Goal: Information Seeking & Learning: Learn about a topic

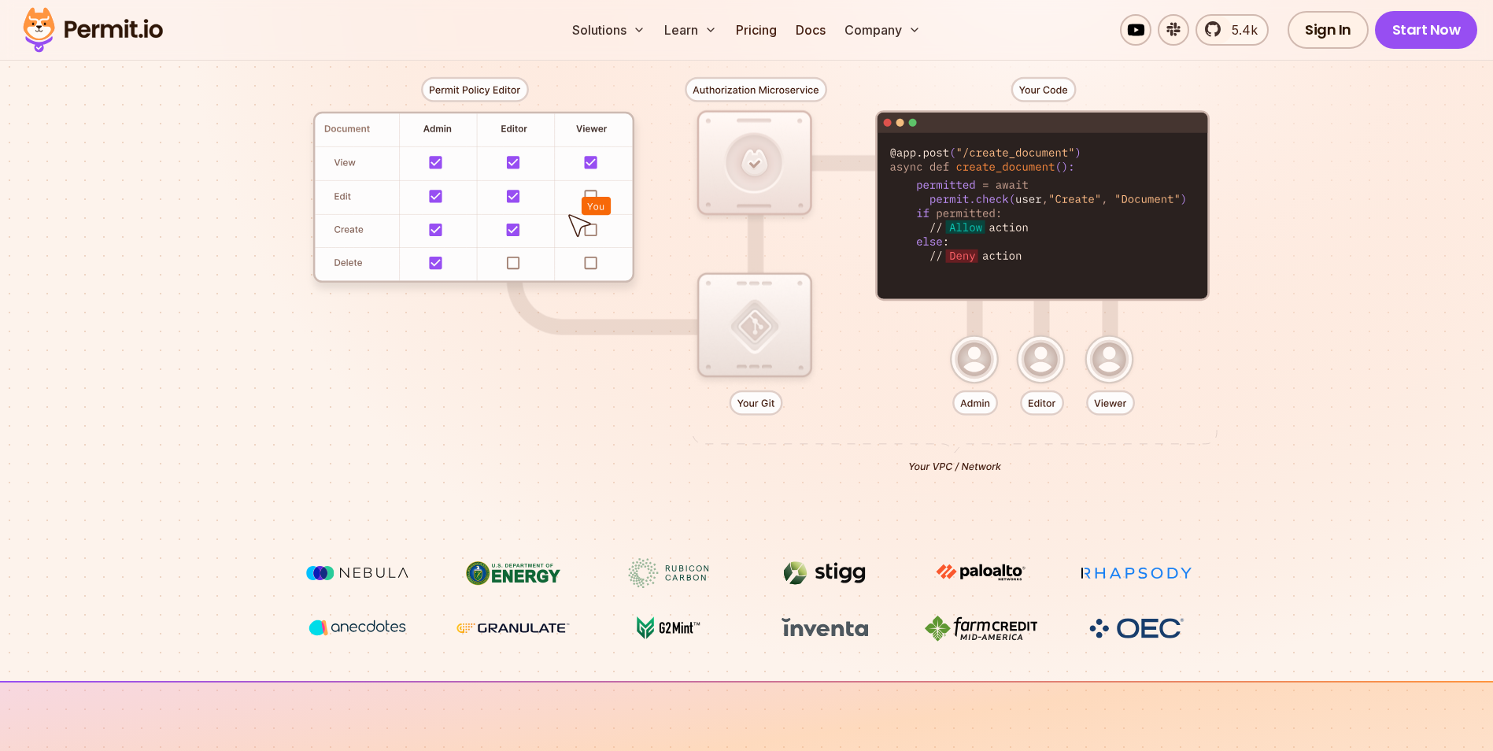
scroll to position [403, 0]
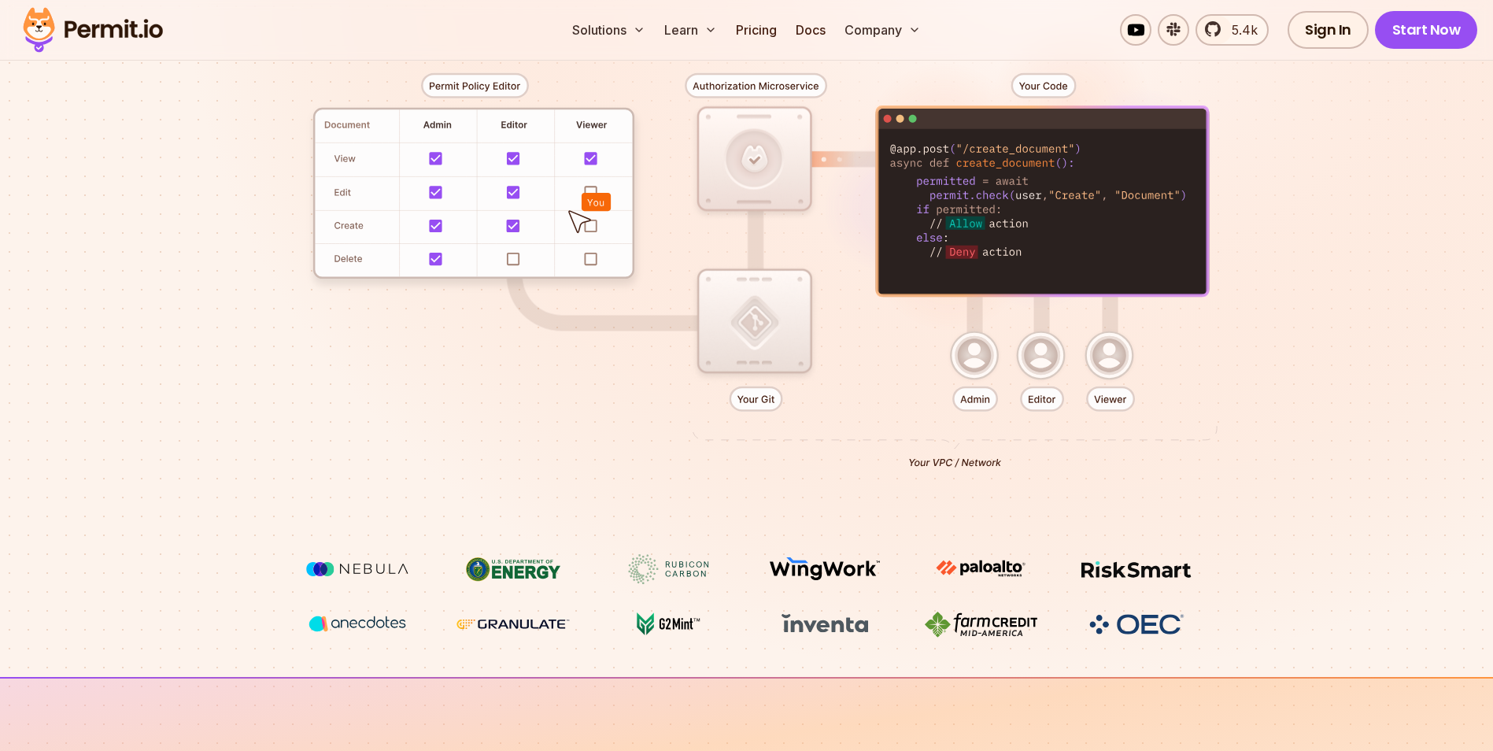
click at [815, 482] on div at bounding box center [747, 264] width 1102 height 579
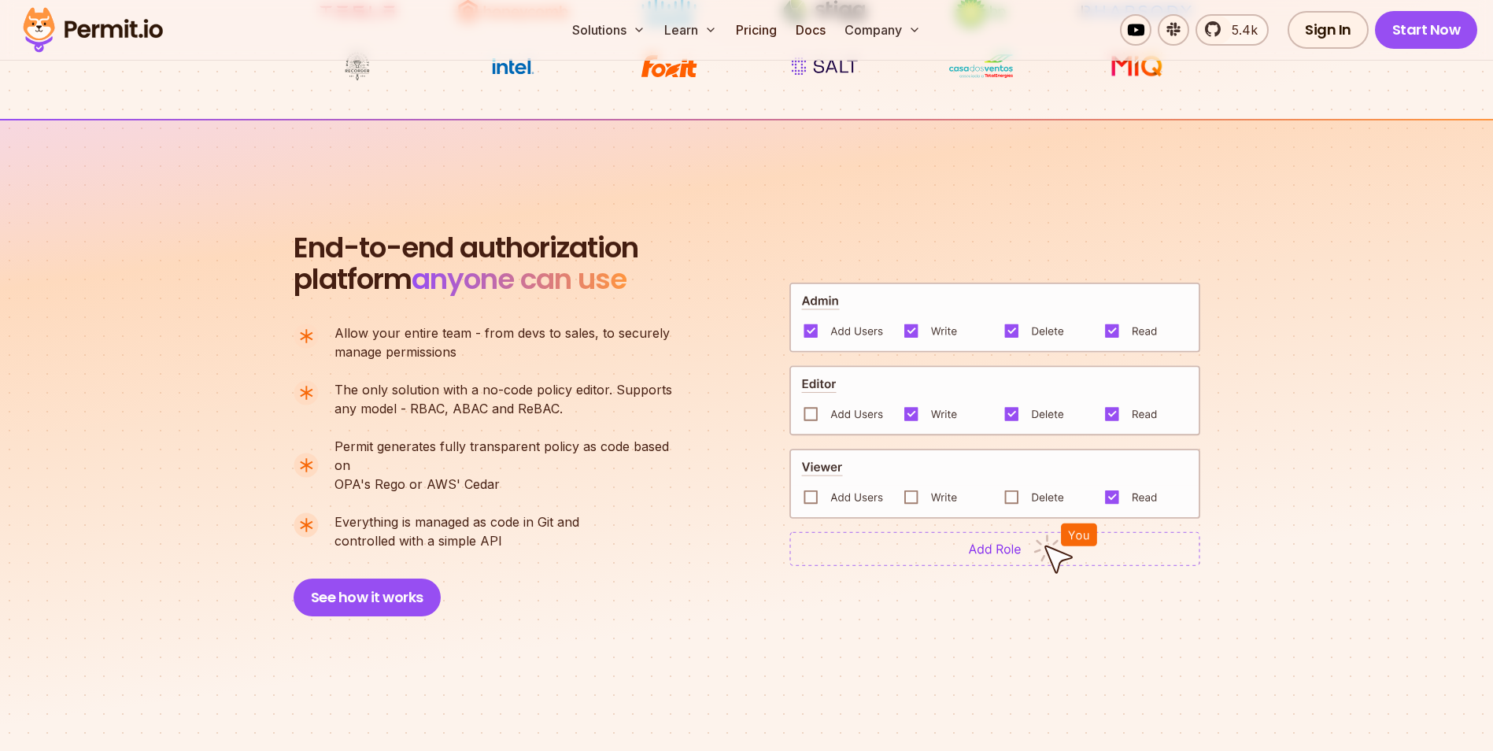
scroll to position [999, 0]
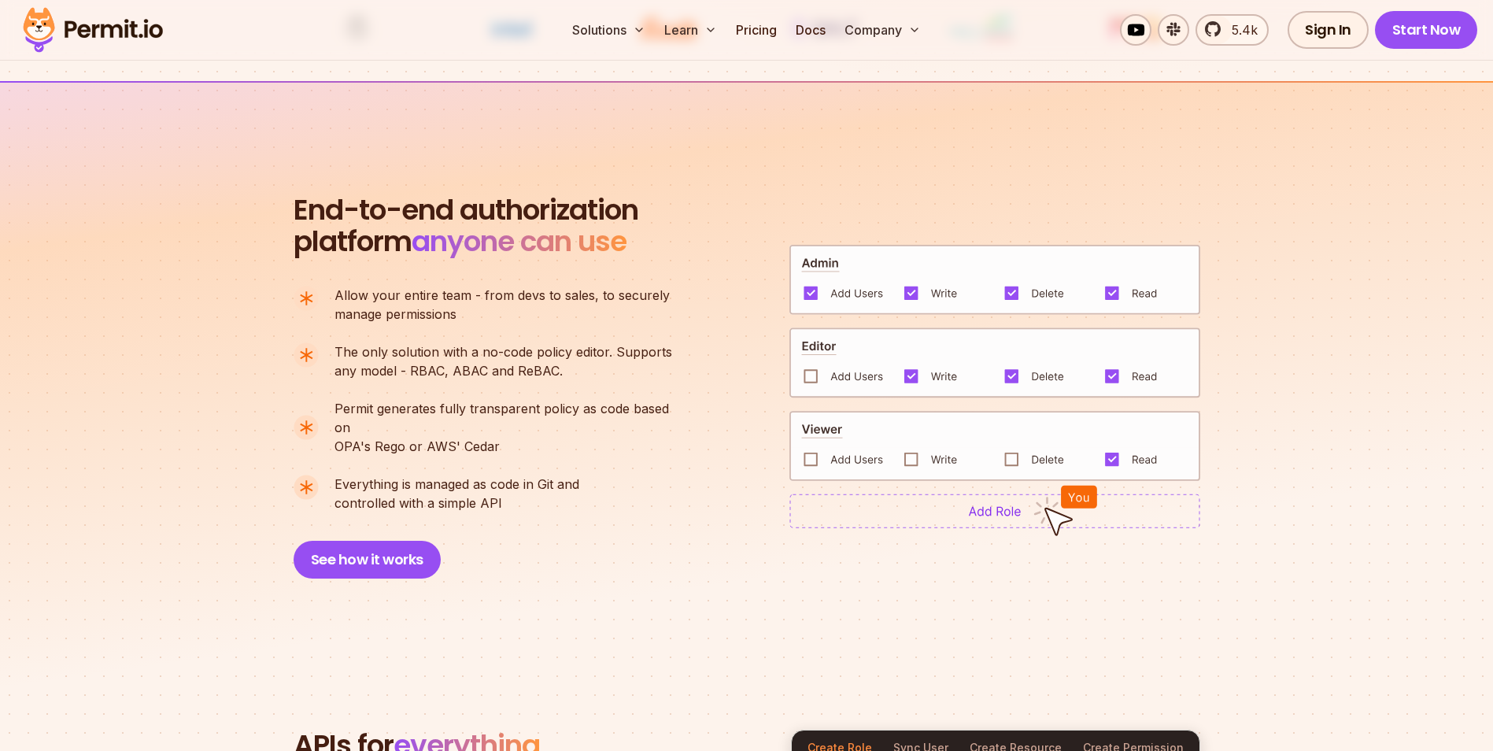
click at [906, 524] on div "End-to-end authorization platform anyone can use A no-code authorization platfo…" at bounding box center [747, 386] width 907 height 384
click at [921, 503] on img at bounding box center [994, 510] width 411 height 35
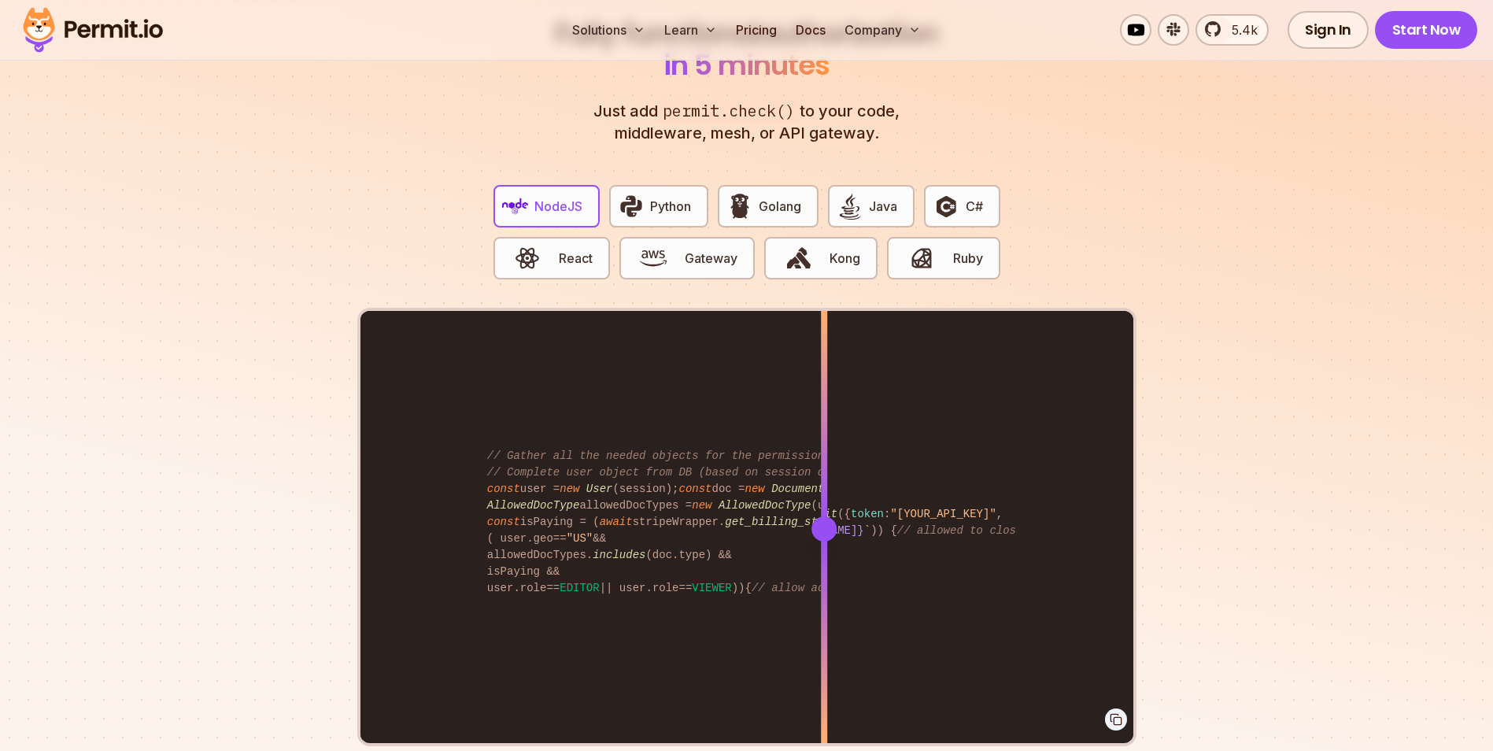
scroll to position [3025, 0]
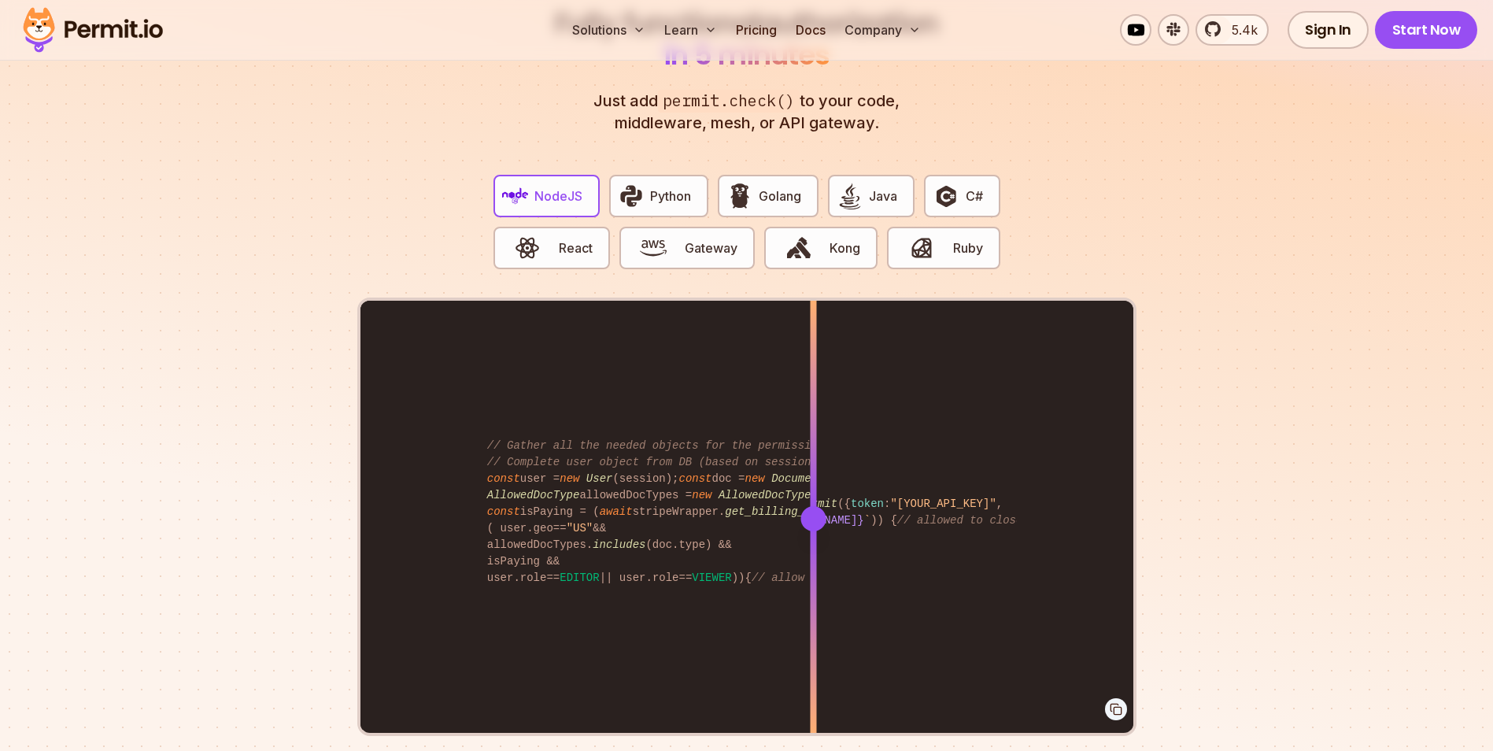
drag, startPoint x: 820, startPoint y: 500, endPoint x: 813, endPoint y: 495, distance: 9.0
click at [813, 506] on div at bounding box center [812, 518] width 25 height 25
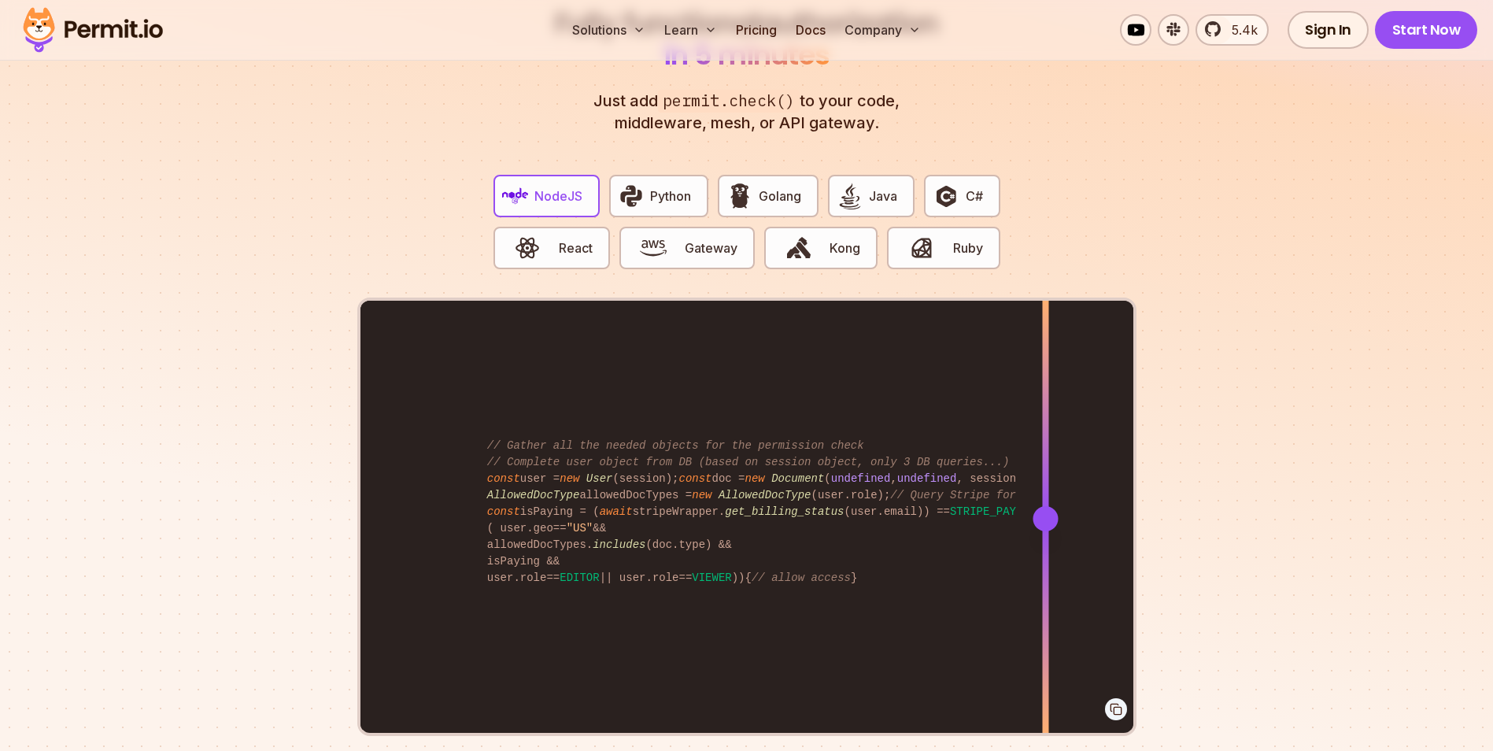
drag, startPoint x: 813, startPoint y: 495, endPoint x: 1045, endPoint y: 499, distance: 232.2
click at [1045, 506] on div at bounding box center [1044, 518] width 25 height 25
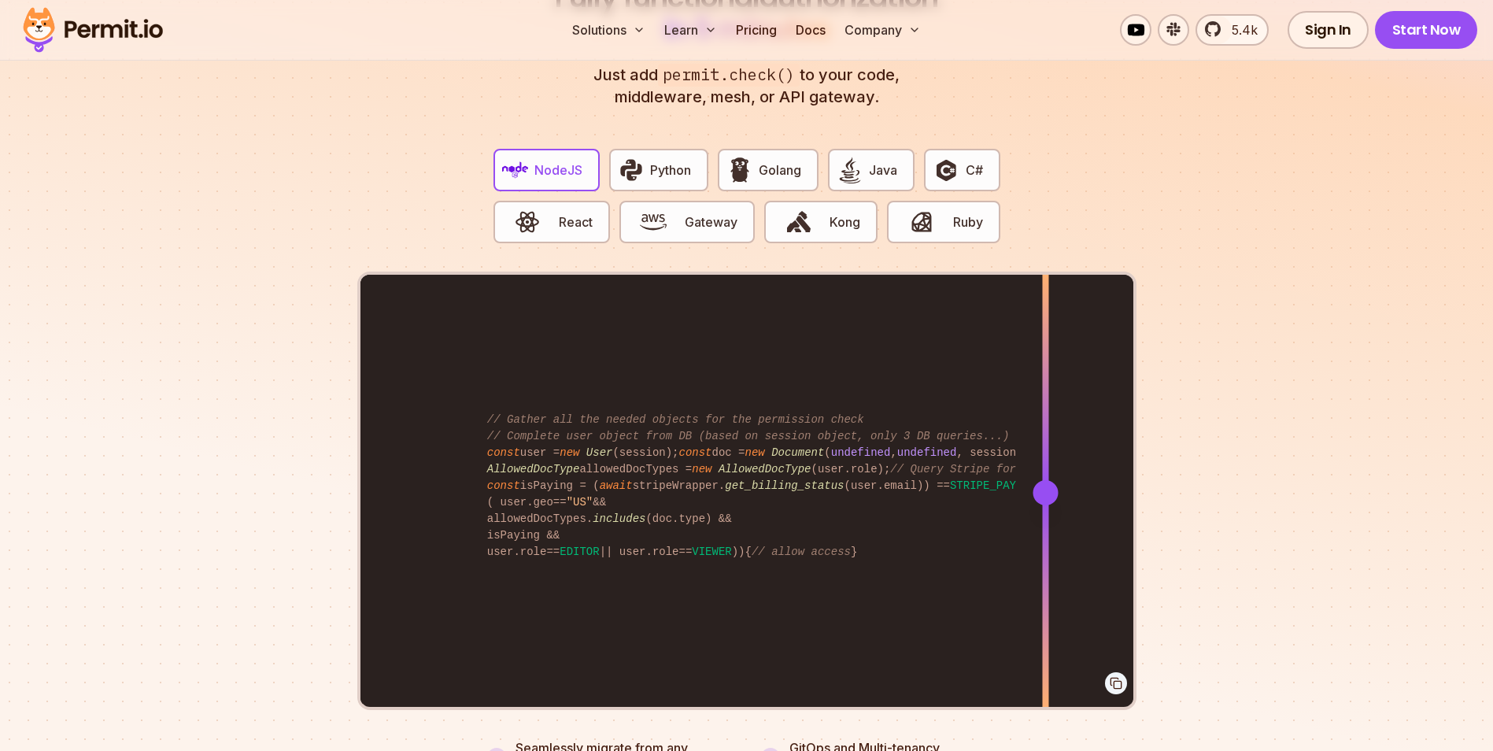
scroll to position [3052, 0]
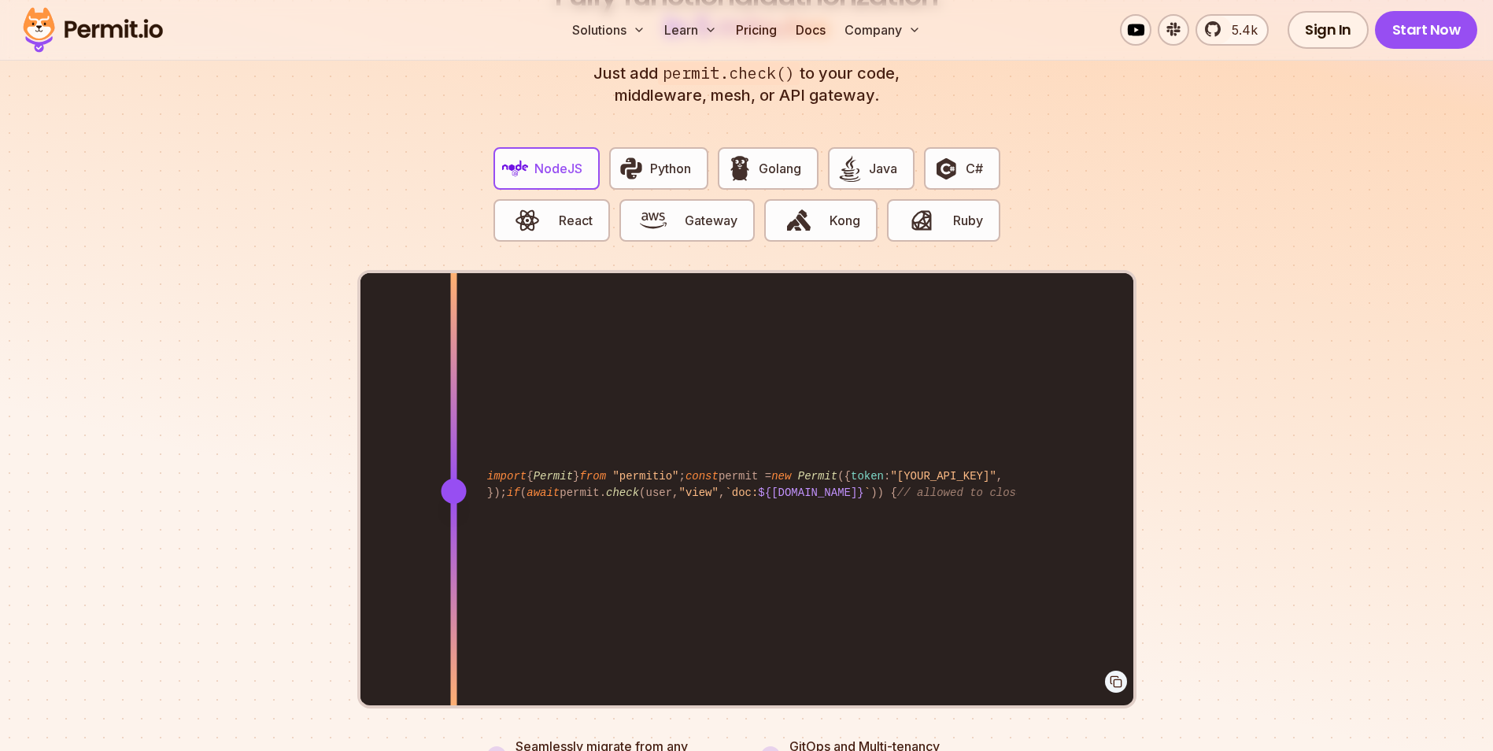
drag, startPoint x: 1044, startPoint y: 473, endPoint x: 453, endPoint y: 474, distance: 591.0
click at [453, 478] on div at bounding box center [453, 490] width 25 height 25
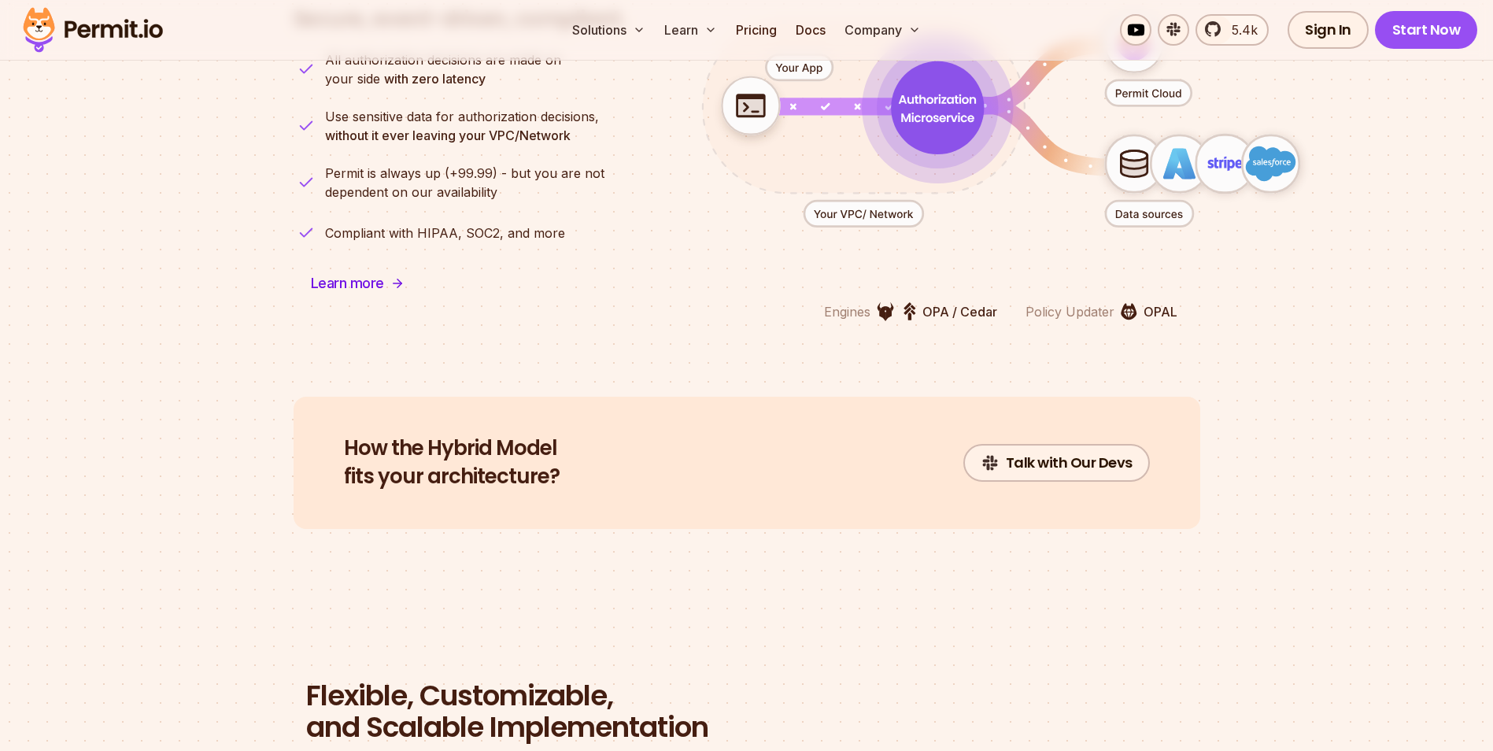
scroll to position [4040, 0]
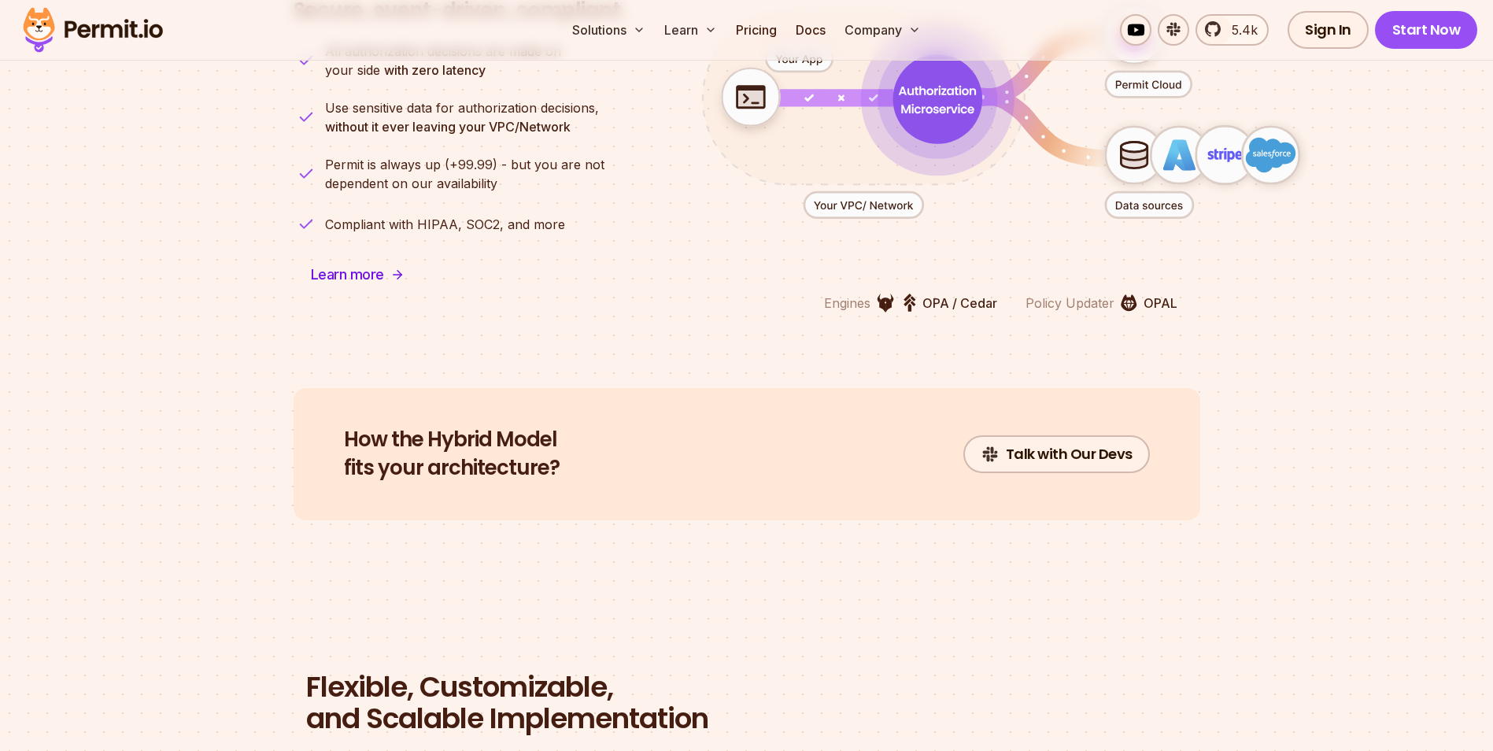
click at [1150, 294] on p "OPAL" at bounding box center [1160, 303] width 34 height 19
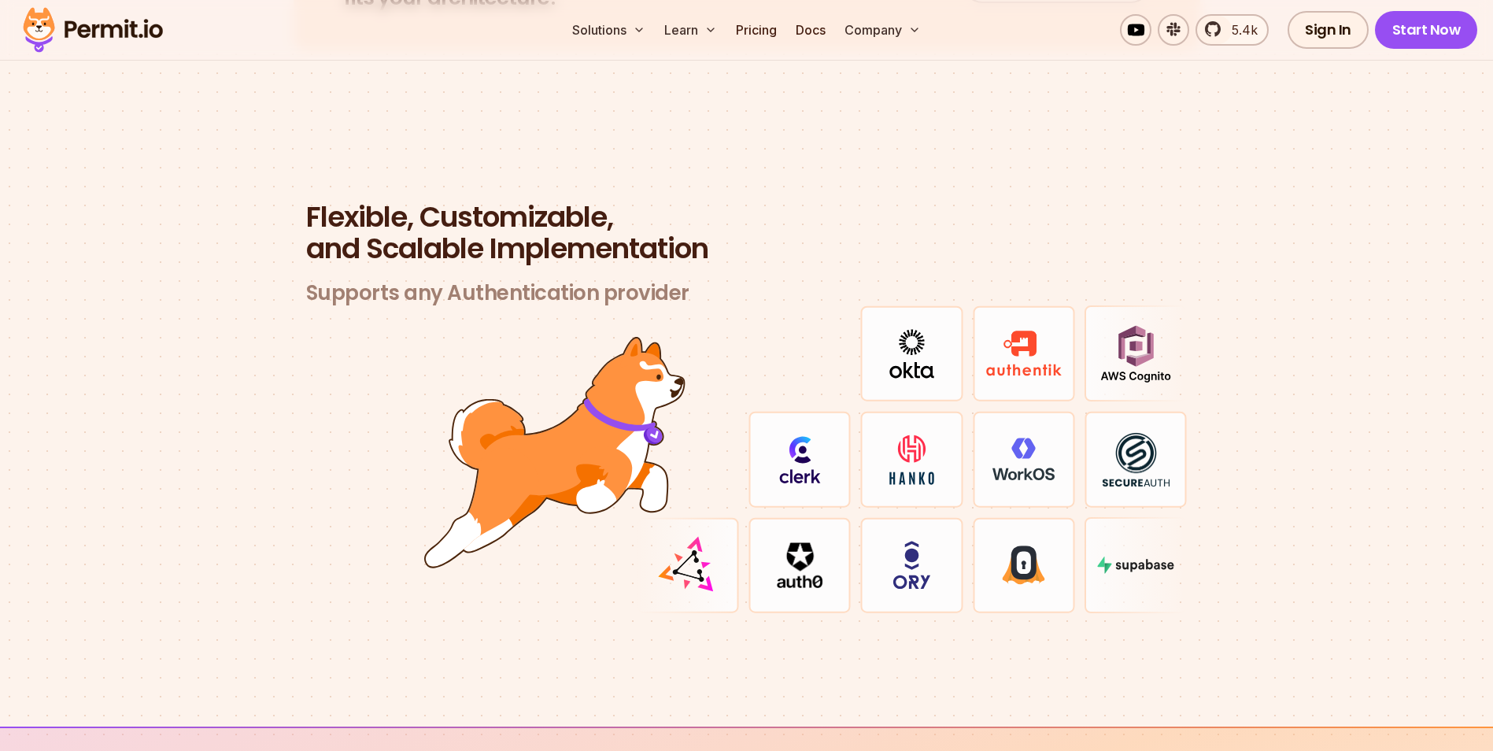
scroll to position [4528, 0]
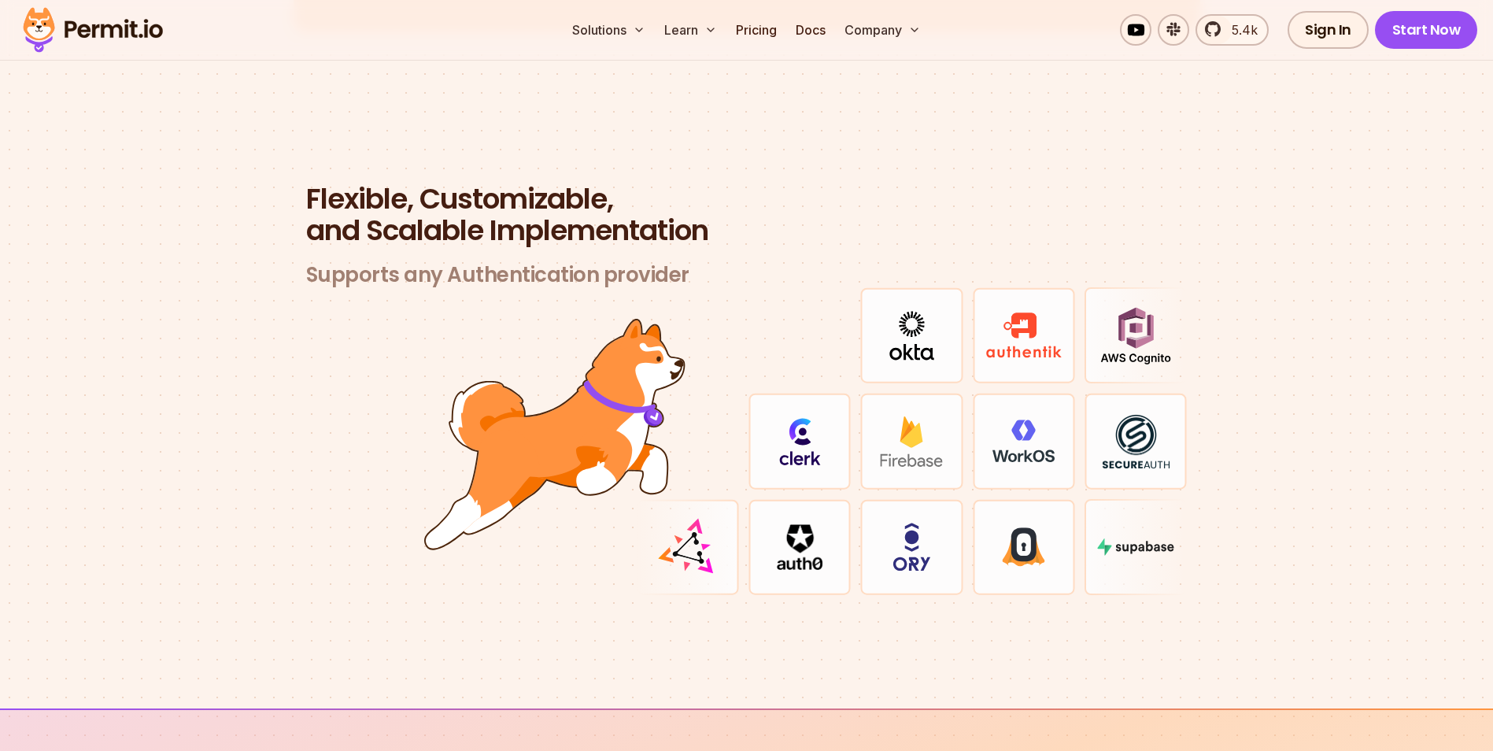
drag, startPoint x: 916, startPoint y: 317, endPoint x: 1044, endPoint y: 428, distance: 169.6
drag, startPoint x: 1039, startPoint y: 428, endPoint x: 1024, endPoint y: 478, distance: 52.5
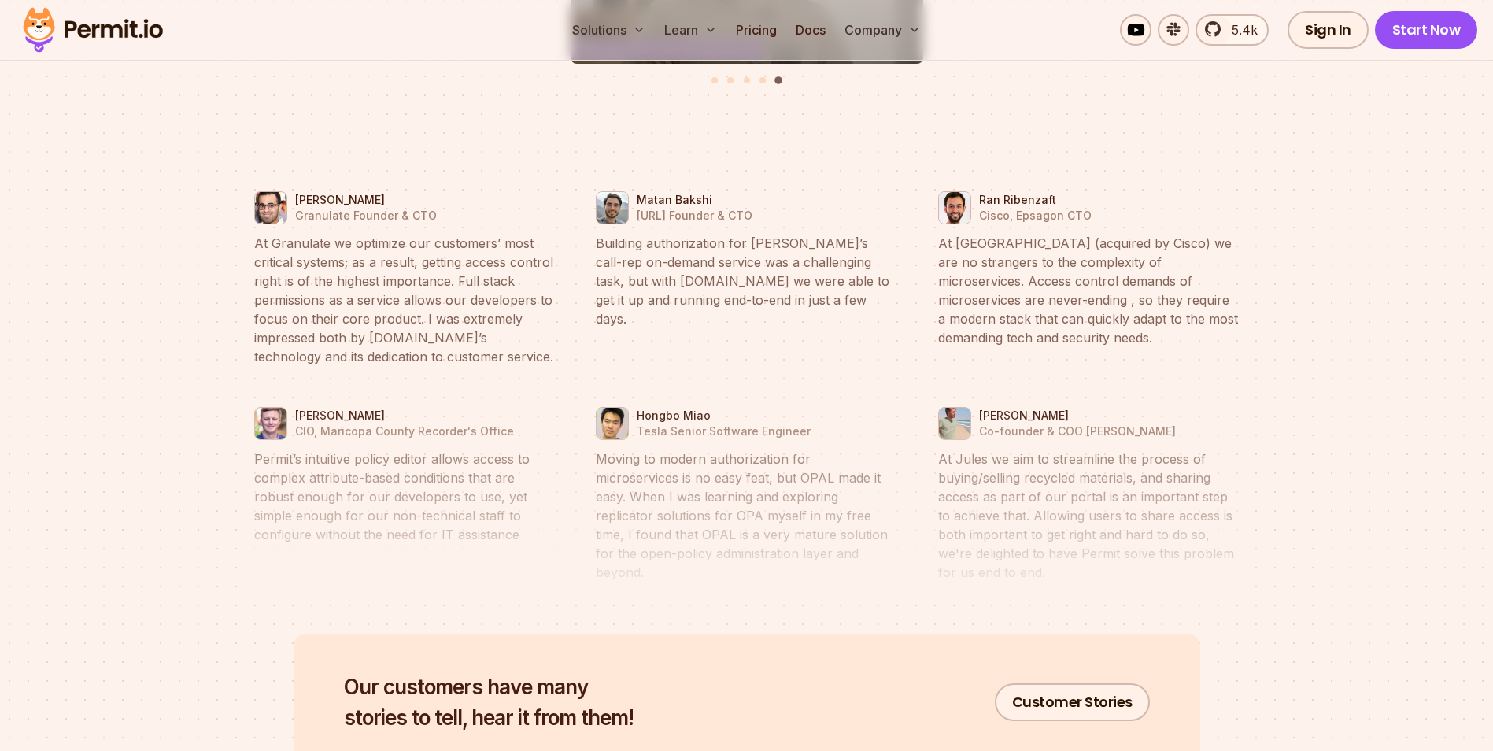
scroll to position [7286, 0]
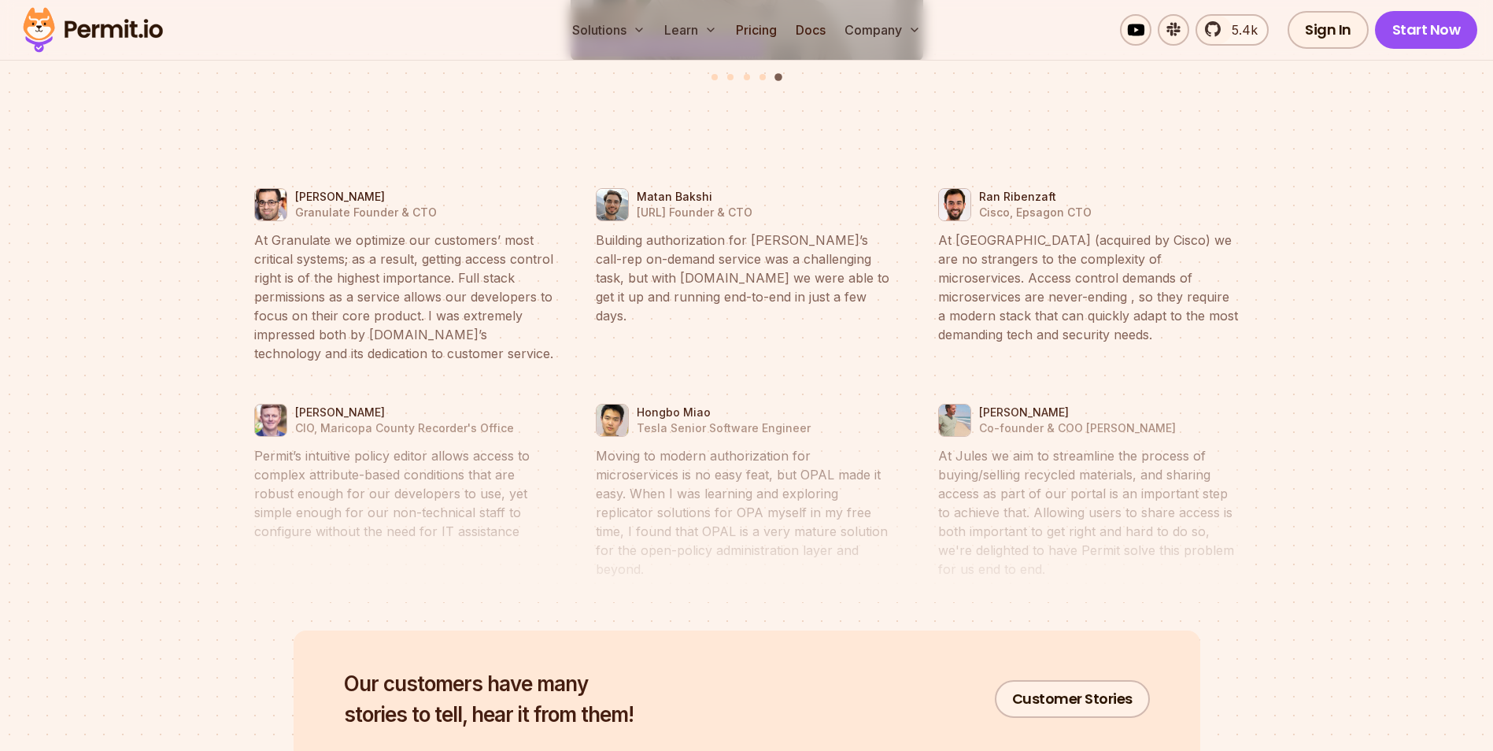
click at [938, 232] on blockquote "At [GEOGRAPHIC_DATA] (acquired by Cisco) we are no strangers to the complexity …" at bounding box center [1088, 287] width 301 height 113
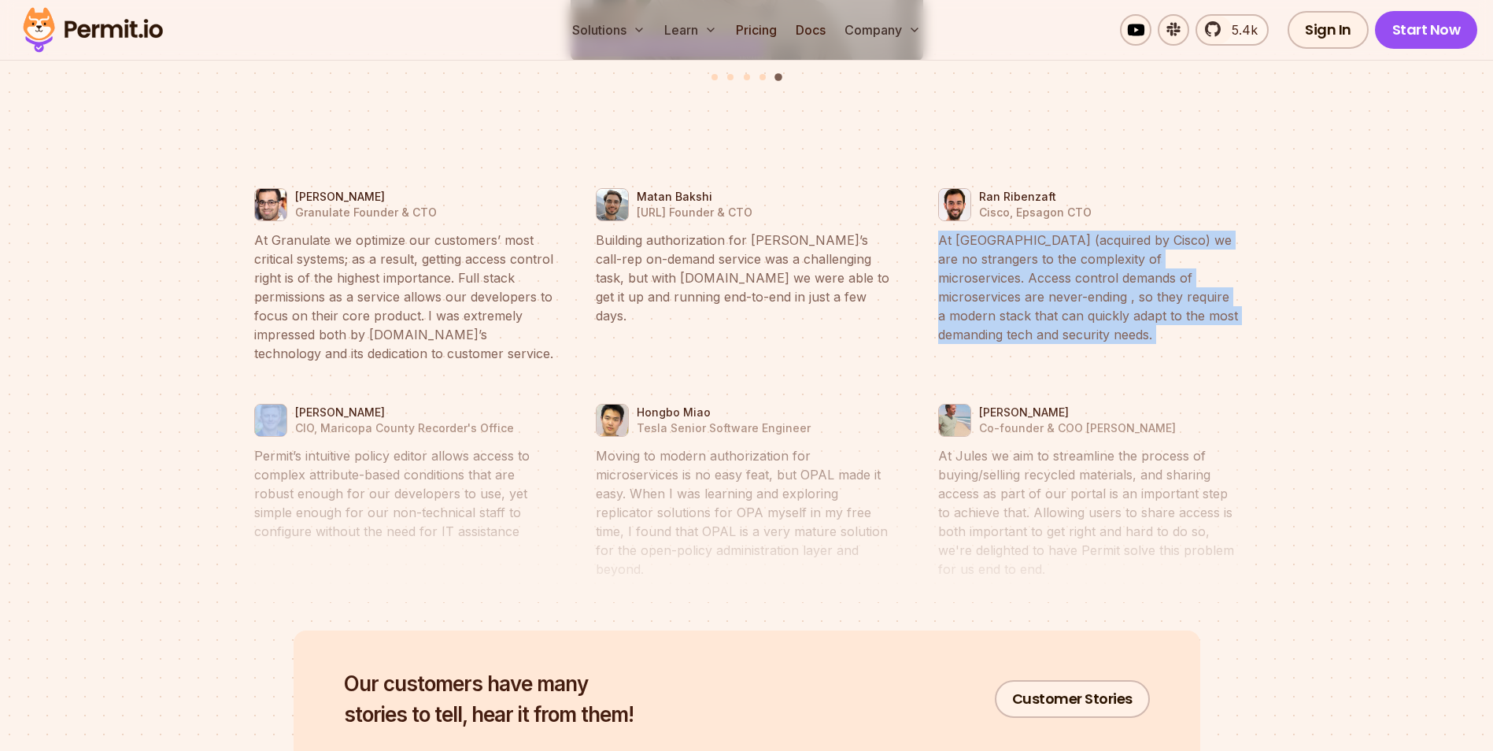
click at [938, 232] on blockquote "At [GEOGRAPHIC_DATA] (acquired by Cisco) we are no strangers to the complexity …" at bounding box center [1088, 287] width 301 height 113
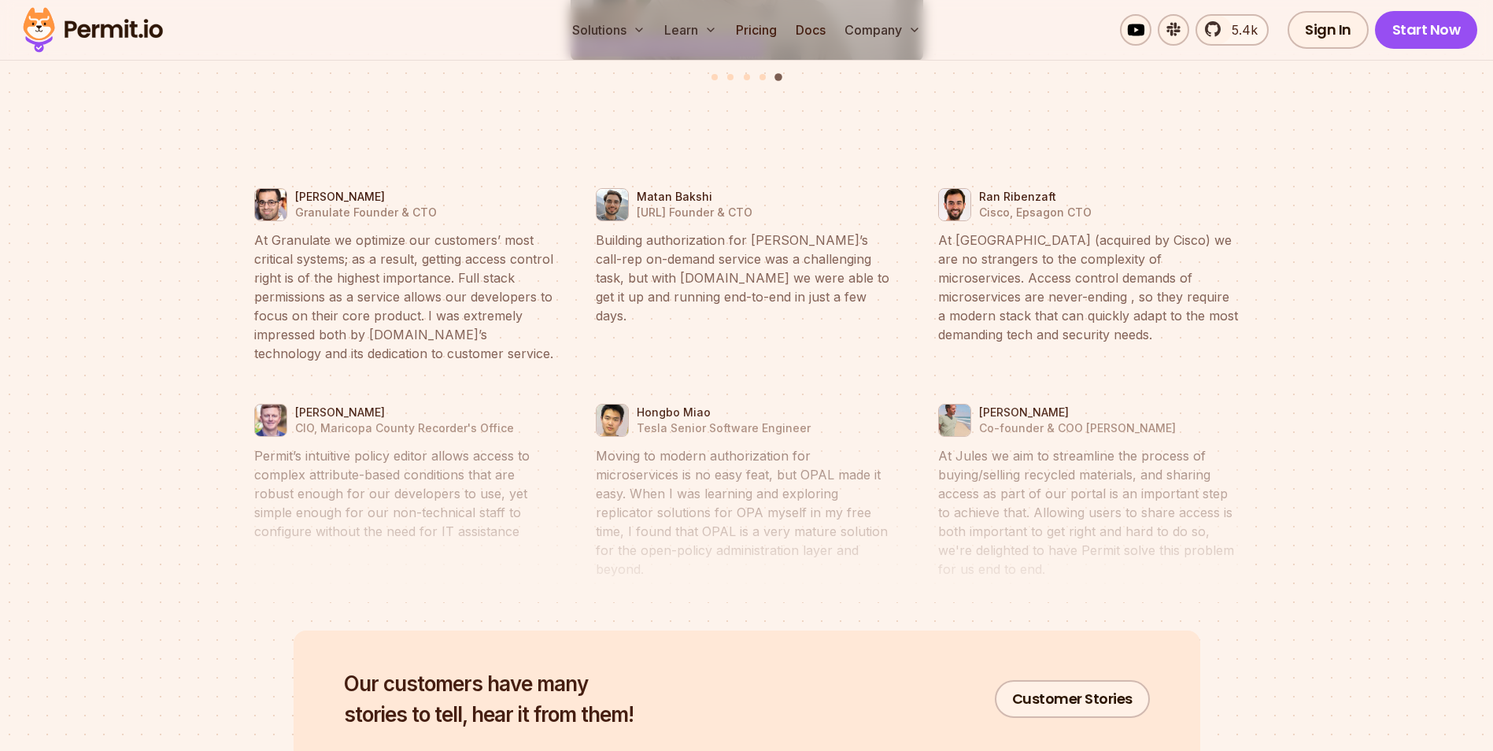
click at [938, 232] on blockquote "At [GEOGRAPHIC_DATA] (acquired by Cisco) we are no strangers to the complexity …" at bounding box center [1088, 287] width 301 height 113
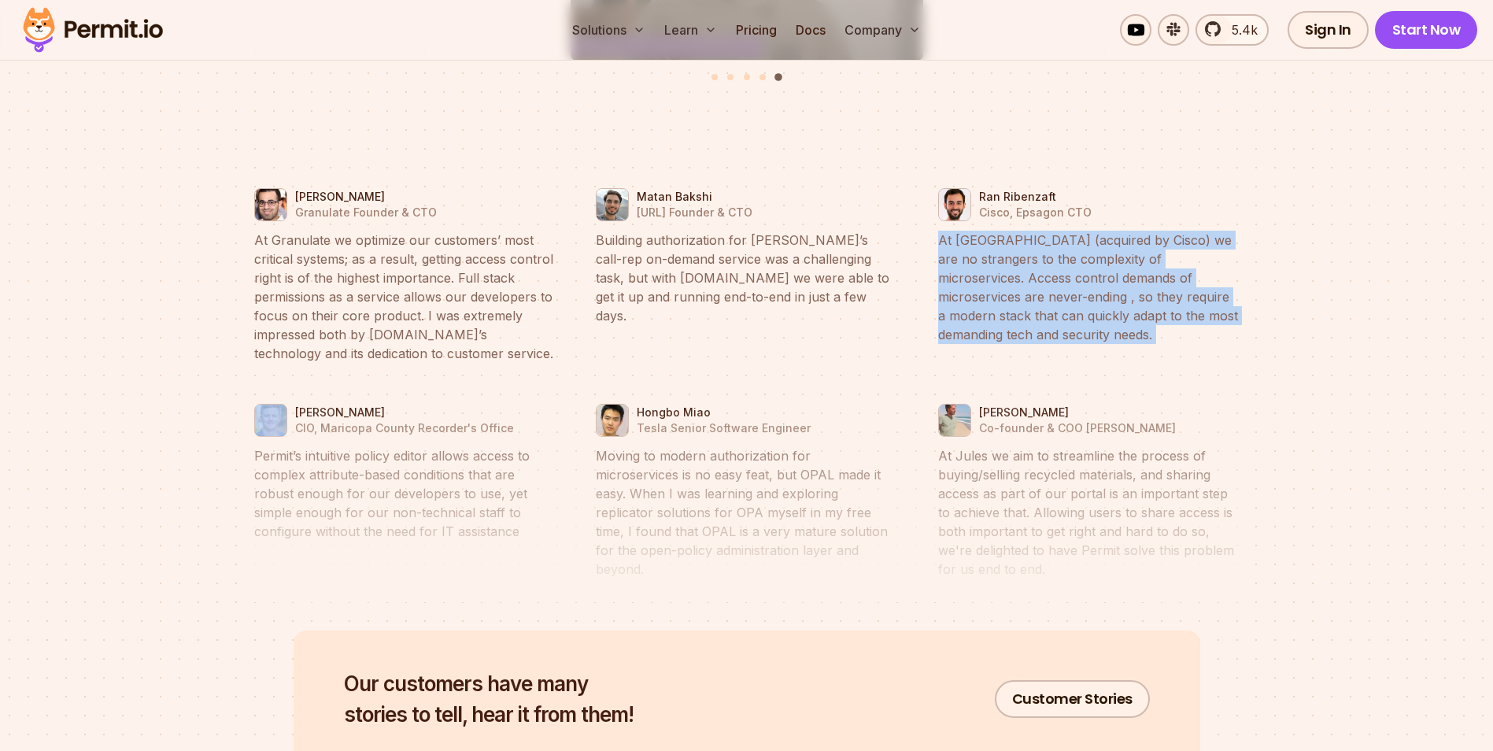
click at [938, 232] on blockquote "At [GEOGRAPHIC_DATA] (acquired by Cisco) we are no strangers to the complexity …" at bounding box center [1088, 287] width 301 height 113
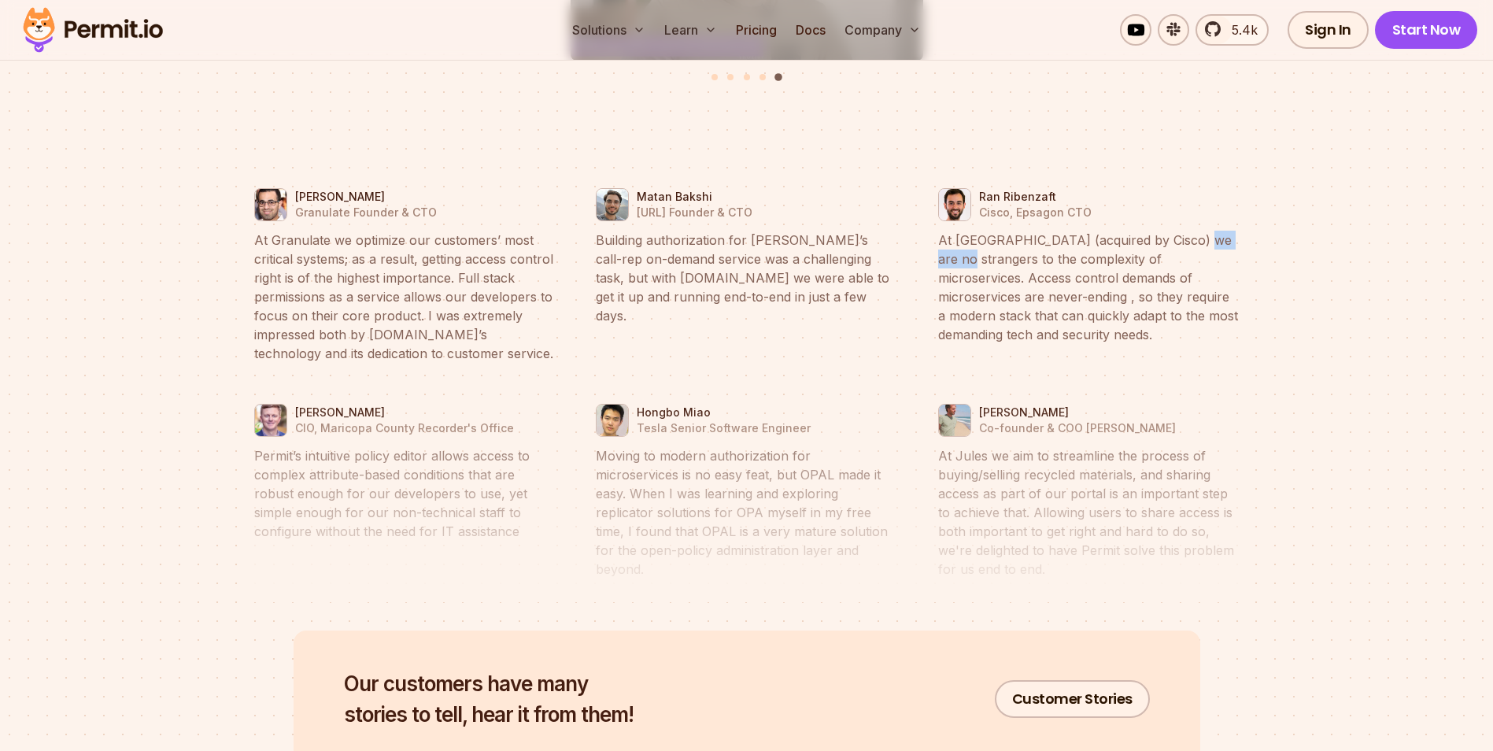
click at [938, 232] on blockquote "At [GEOGRAPHIC_DATA] (acquired by Cisco) we are no strangers to the complexity …" at bounding box center [1088, 287] width 301 height 113
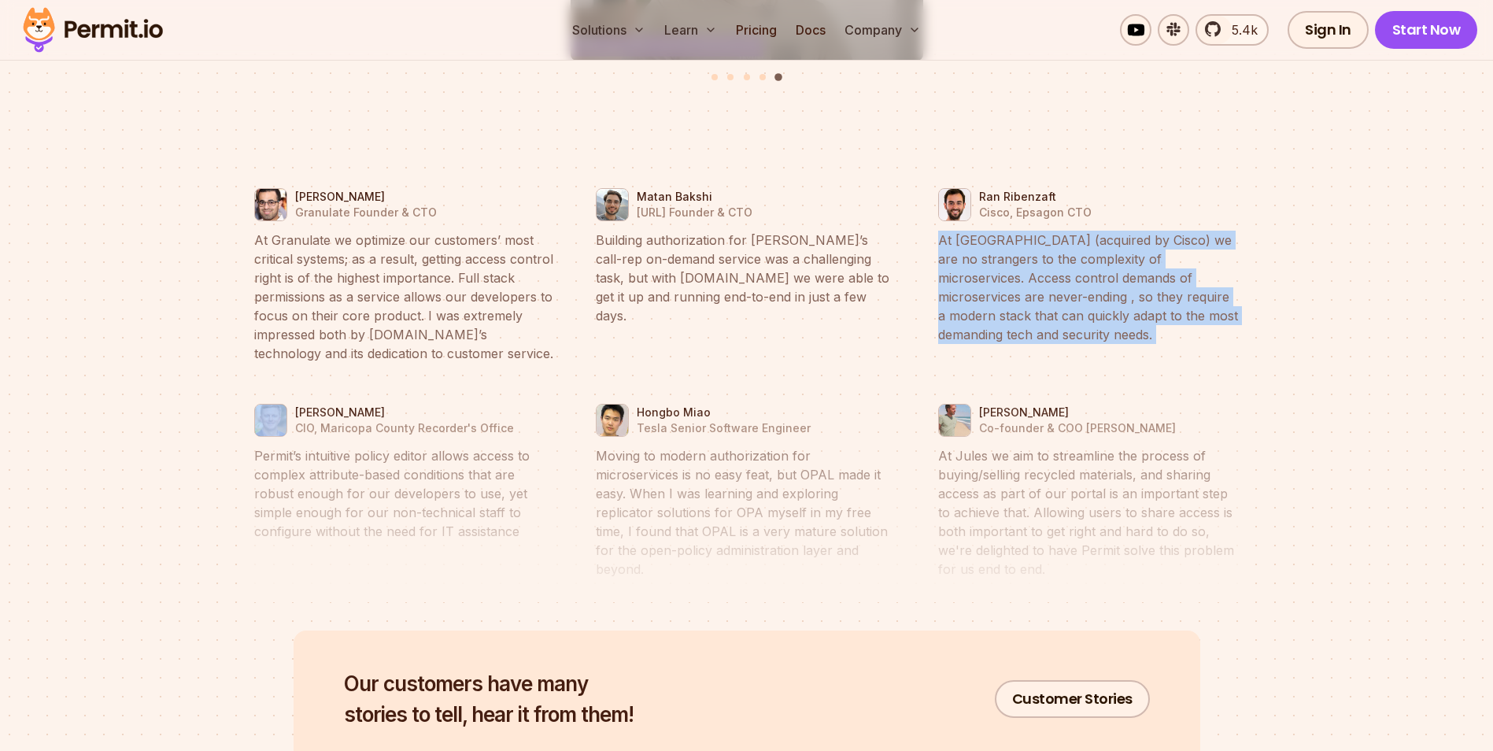
click at [938, 232] on blockquote "At [GEOGRAPHIC_DATA] (acquired by Cisco) we are no strangers to the complexity …" at bounding box center [1088, 287] width 301 height 113
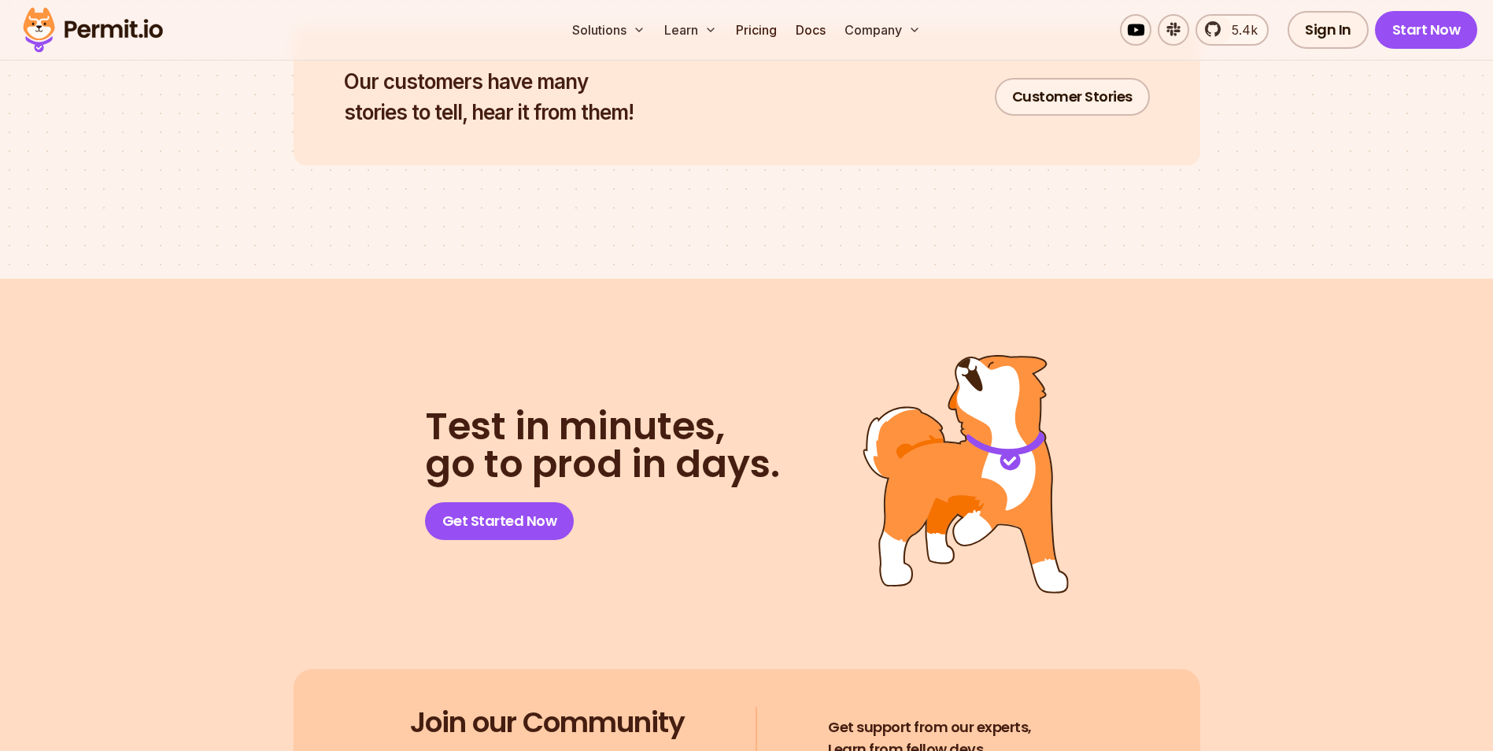
scroll to position [7859, 0]
